Goal: Check status: Check status

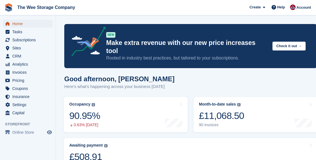
click at [21, 25] on span "Home" at bounding box center [28, 24] width 33 height 8
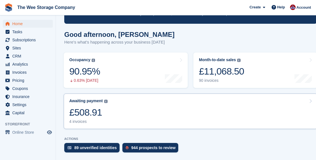
scroll to position [47, 0]
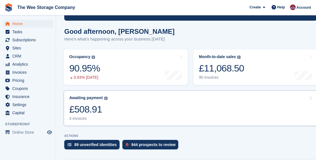
click at [147, 110] on link "Awaiting payment The total outstanding balance on all open invoices. £508.91 4 …" at bounding box center [190, 107] width 253 height 35
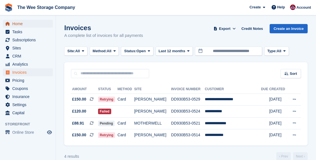
click at [18, 24] on span "Home" at bounding box center [28, 24] width 33 height 8
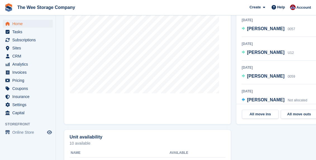
scroll to position [248, 0]
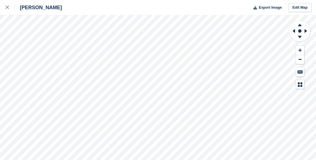
click at [59, 95] on div "[PERSON_NAME] Export Image Edit Map" at bounding box center [158, 80] width 316 height 160
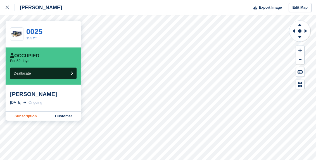
click at [24, 118] on link "Subscription" at bounding box center [26, 116] width 40 height 9
click at [110, 13] on div "HAMILTON Export Image Edit Map" at bounding box center [158, 7] width 316 height 15
click at [8, 8] on icon at bounding box center [7, 7] width 3 height 3
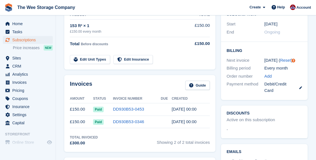
scroll to position [175, 0]
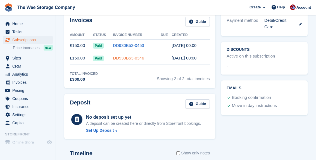
click at [129, 56] on link "DD930B53-0346" at bounding box center [128, 58] width 31 height 5
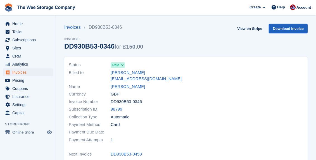
click at [290, 29] on link "Download Invoice" at bounding box center [288, 28] width 39 height 9
click at [281, 28] on link "Download Invoice" at bounding box center [288, 28] width 39 height 9
click at [251, 24] on link "View on Stripe" at bounding box center [249, 28] width 29 height 9
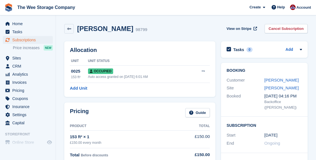
scroll to position [175, 0]
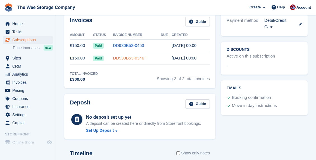
click at [135, 58] on link "DD930B53-0346" at bounding box center [128, 58] width 31 height 5
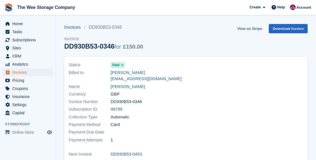
click at [252, 32] on link "View on Stripe" at bounding box center [249, 28] width 29 height 9
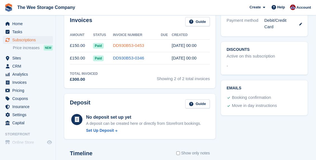
click at [123, 44] on link "DD930B53-0453" at bounding box center [128, 45] width 31 height 5
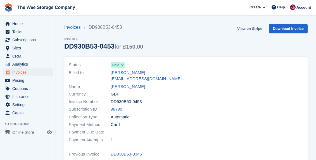
click at [249, 29] on link "View on Stripe" at bounding box center [249, 28] width 29 height 9
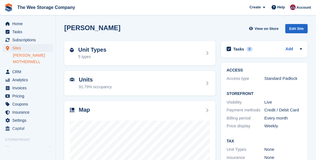
click at [27, 62] on link "MOTHERWELL" at bounding box center [33, 61] width 40 height 5
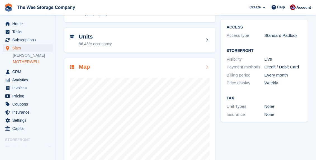
scroll to position [46, 0]
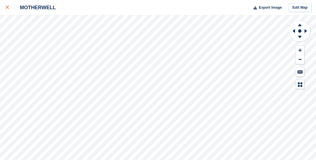
click at [5, 7] on link at bounding box center [7, 7] width 15 height 15
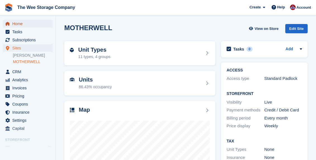
click at [24, 24] on span "Home" at bounding box center [28, 24] width 33 height 8
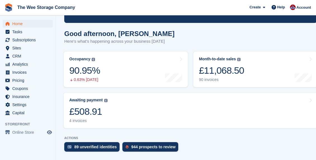
scroll to position [47, 0]
